Goal: Task Accomplishment & Management: Manage account settings

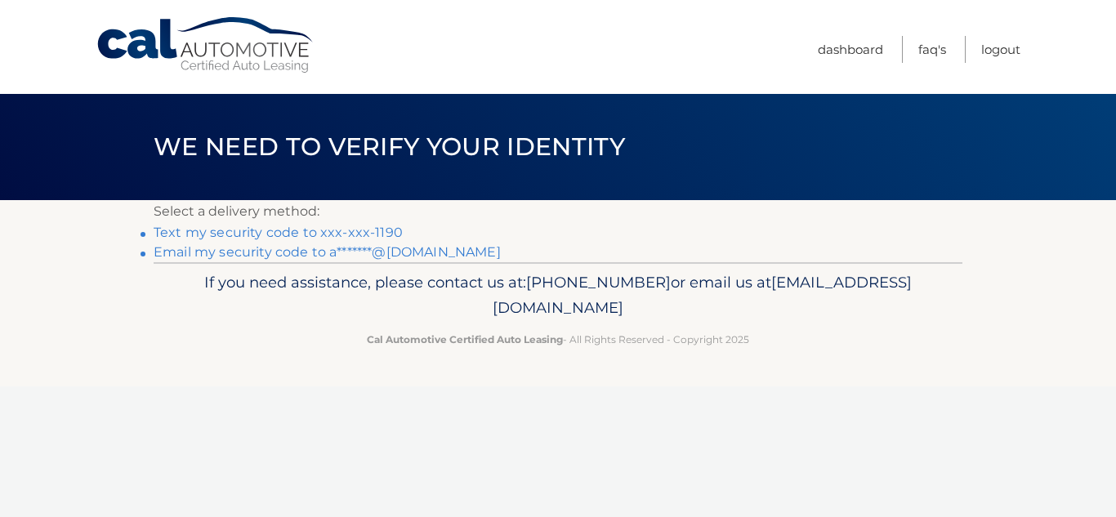
click at [335, 230] on link "Text my security code to xxx-xxx-1190" at bounding box center [278, 233] width 249 height 16
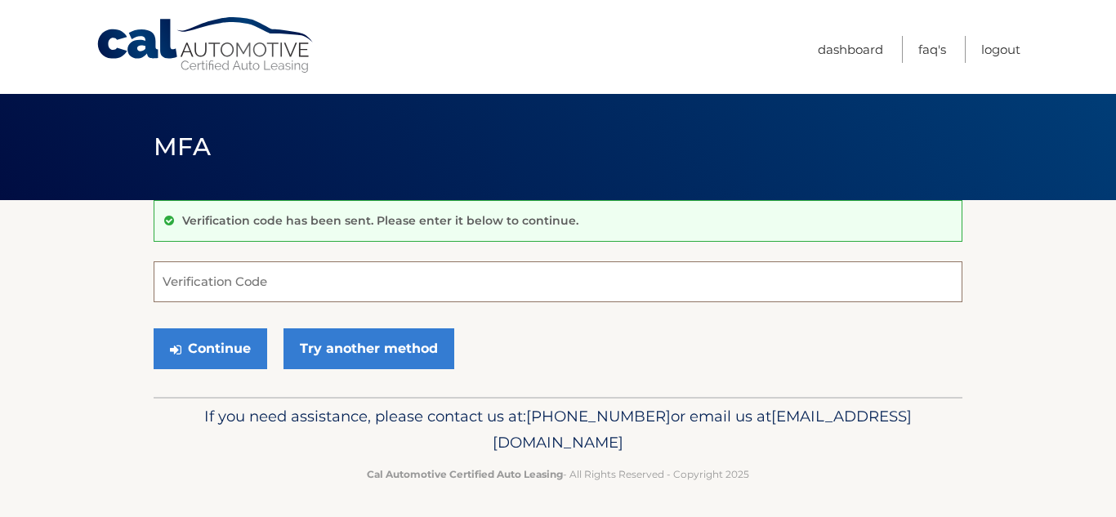
click at [358, 282] on input "Verification Code" at bounding box center [558, 281] width 809 height 41
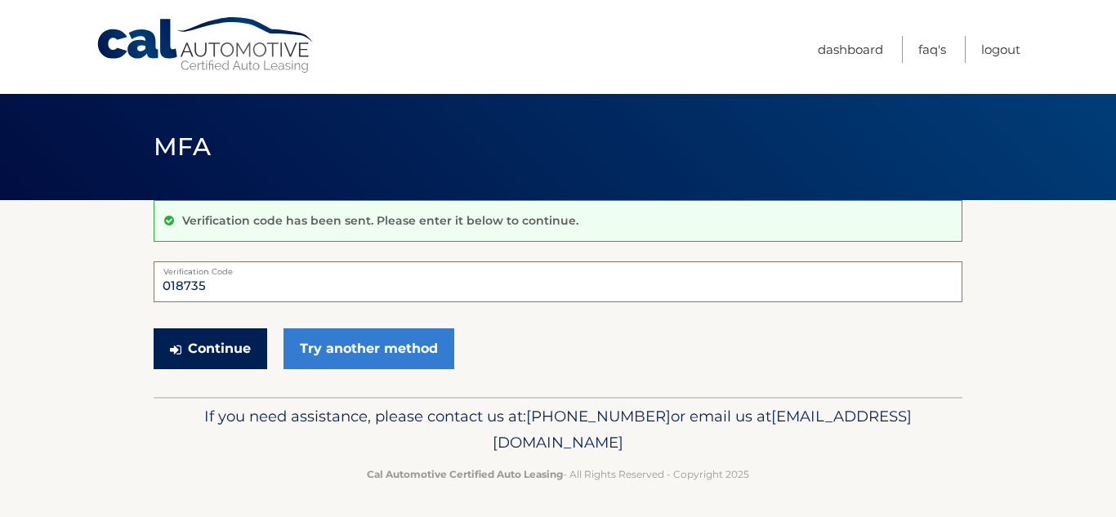
type input "018735"
click at [231, 350] on button "Continue" at bounding box center [211, 348] width 114 height 41
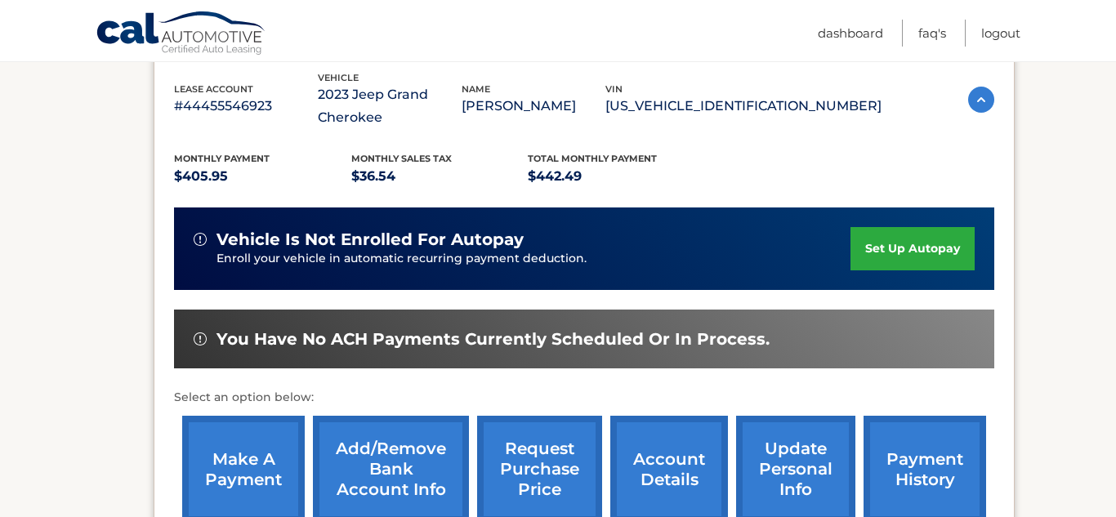
scroll to position [287, 0]
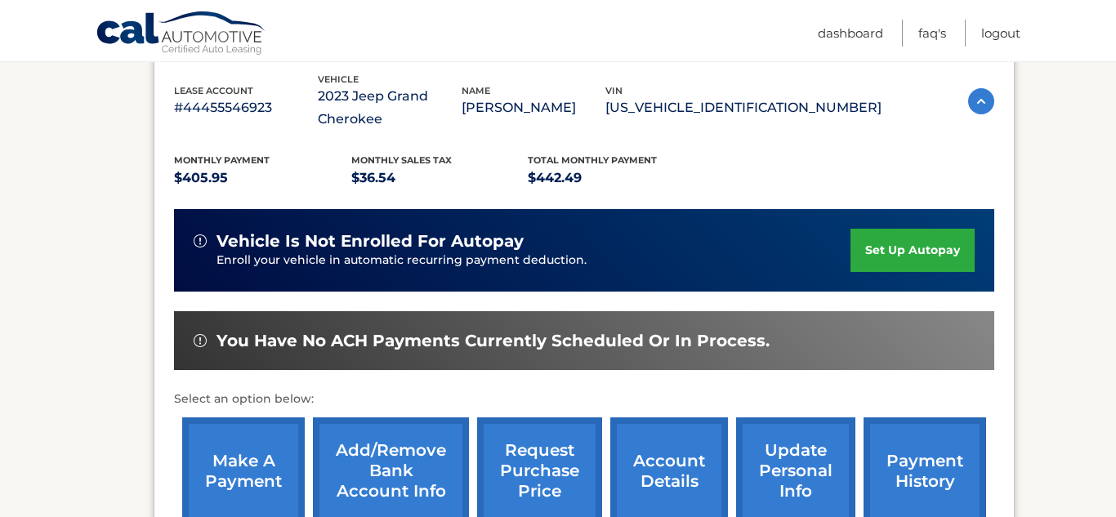
click at [228, 417] on link "make a payment" at bounding box center [243, 470] width 123 height 107
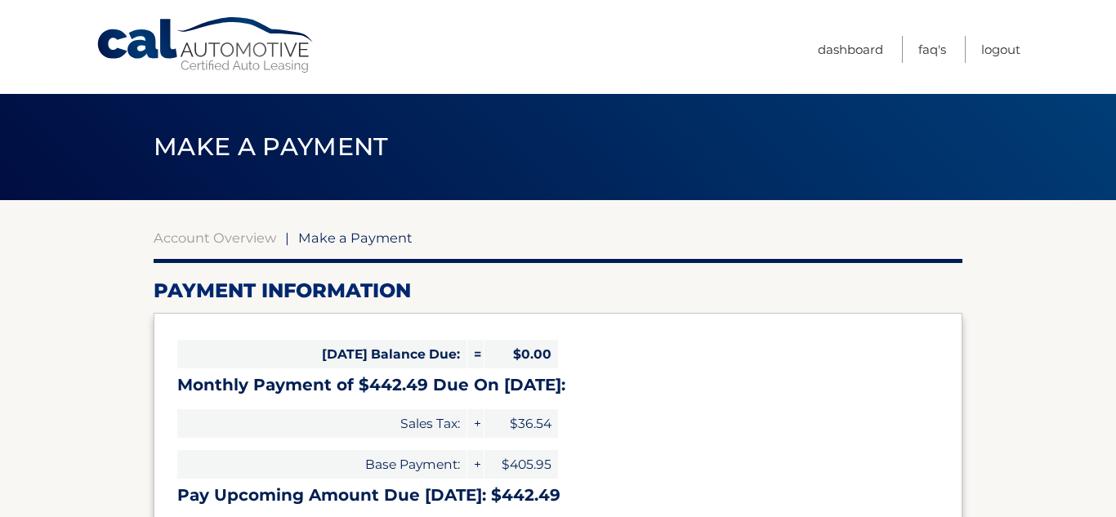
select select "ZmY1NWUyOWEtYmUzOC00MDRkLTlkZGEtMjZjZWQ2MzU0N2Ez"
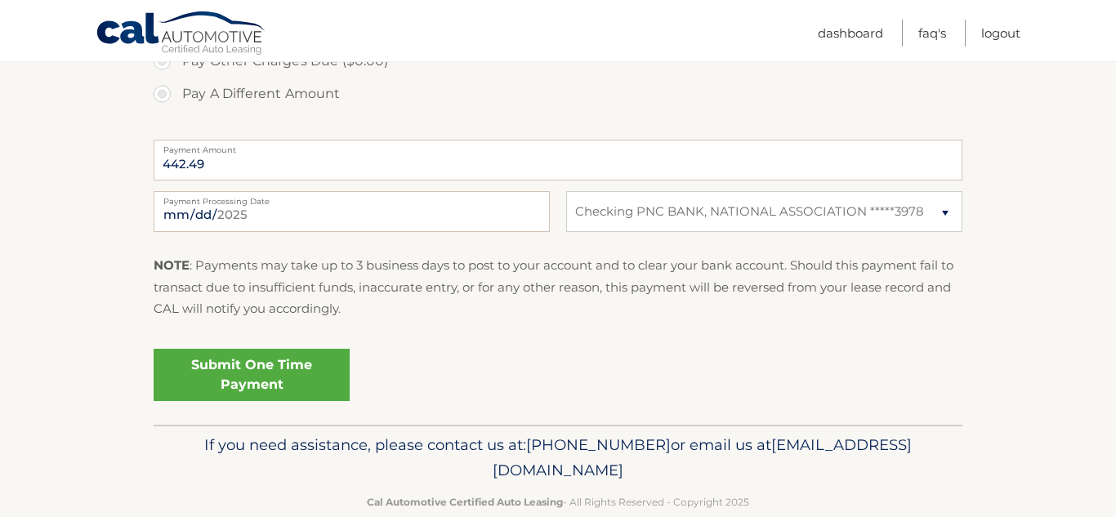
scroll to position [619, 0]
click at [239, 387] on link "Submit One Time Payment" at bounding box center [252, 374] width 196 height 52
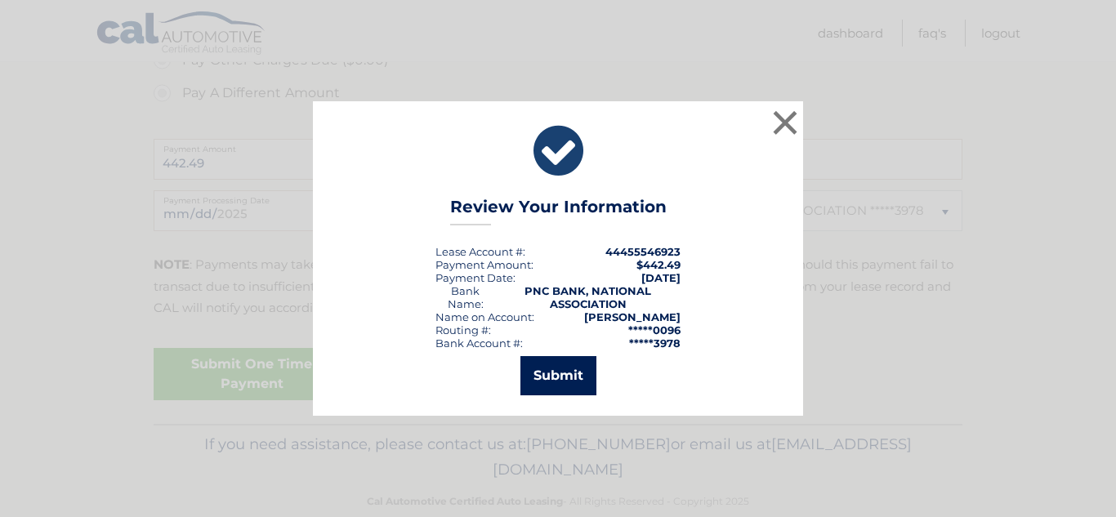
click at [564, 384] on button "Submit" at bounding box center [558, 375] width 76 height 39
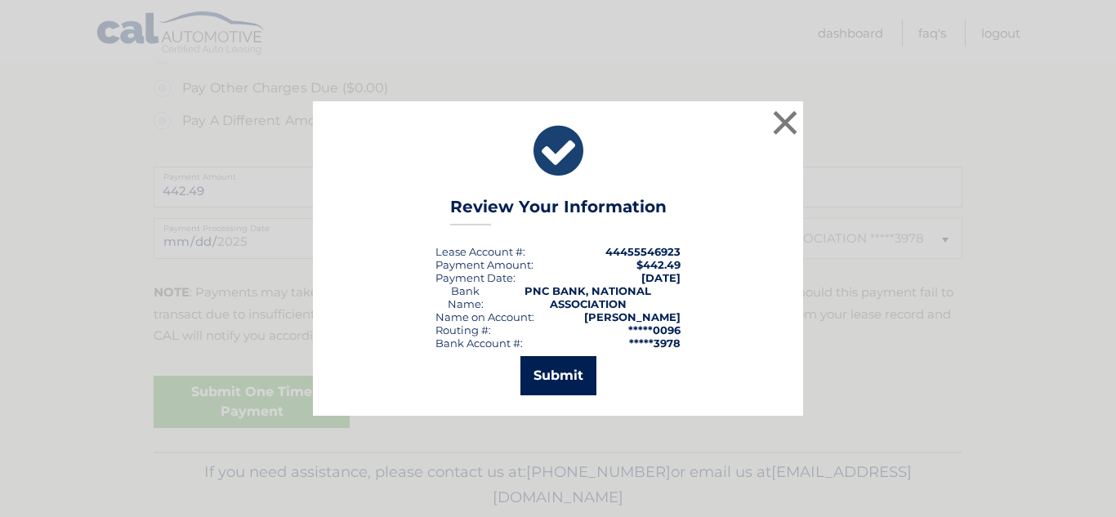
click at [0, 0] on icon at bounding box center [0, 0] width 0 height 0
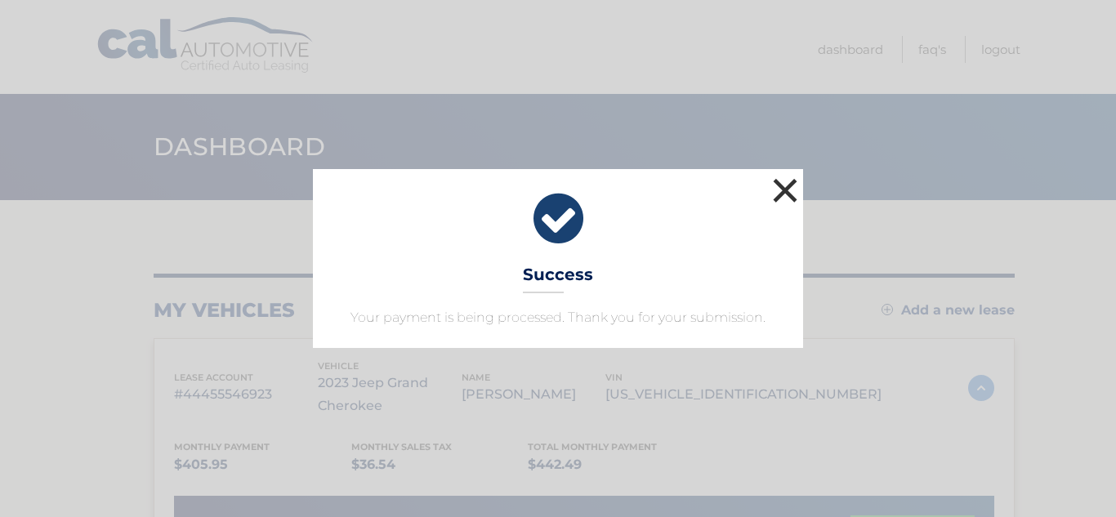
click at [783, 198] on button "×" at bounding box center [785, 190] width 33 height 33
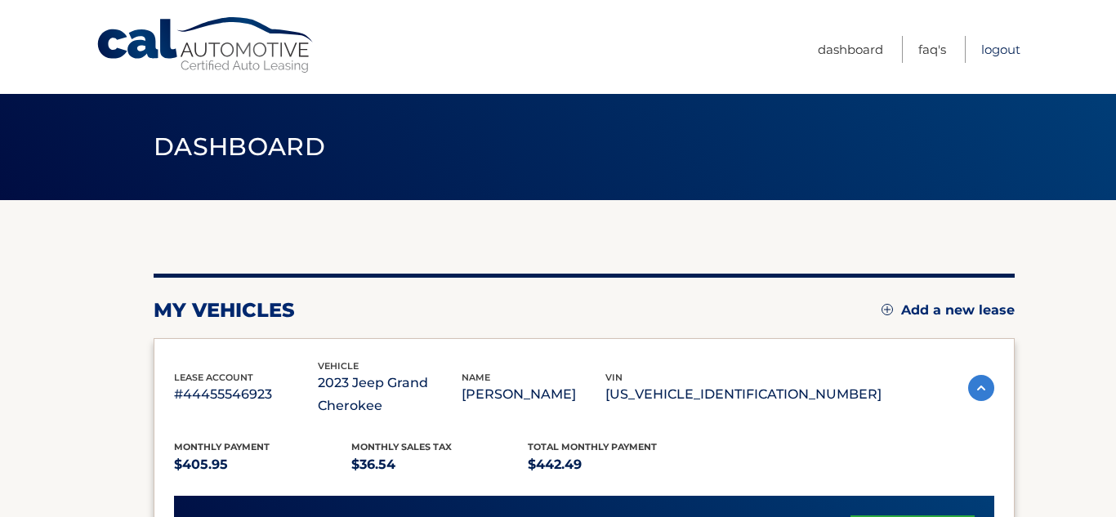
click at [998, 48] on link "Logout" at bounding box center [1000, 49] width 39 height 27
